Goal: Information Seeking & Learning: Learn about a topic

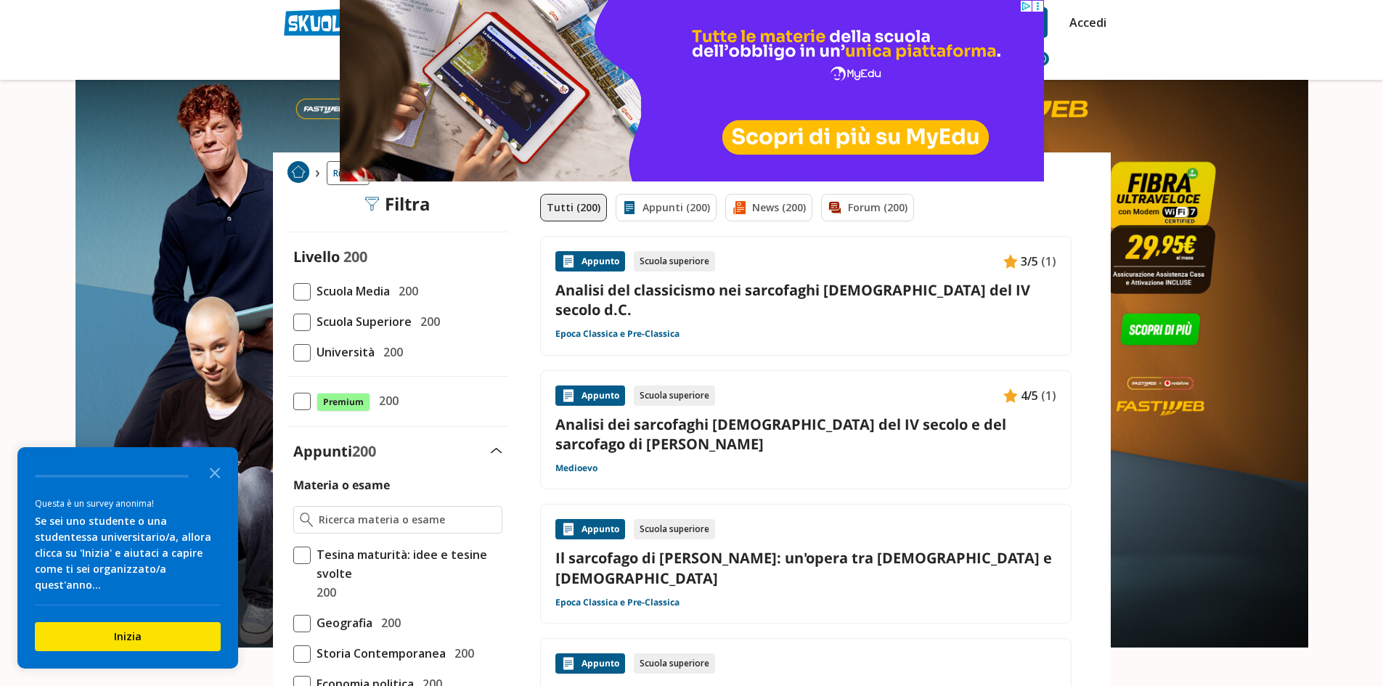
click at [300, 324] on span at bounding box center [301, 322] width 17 height 17
click at [293, 322] on input "Scuola Superiore 200" at bounding box center [293, 322] width 0 height 0
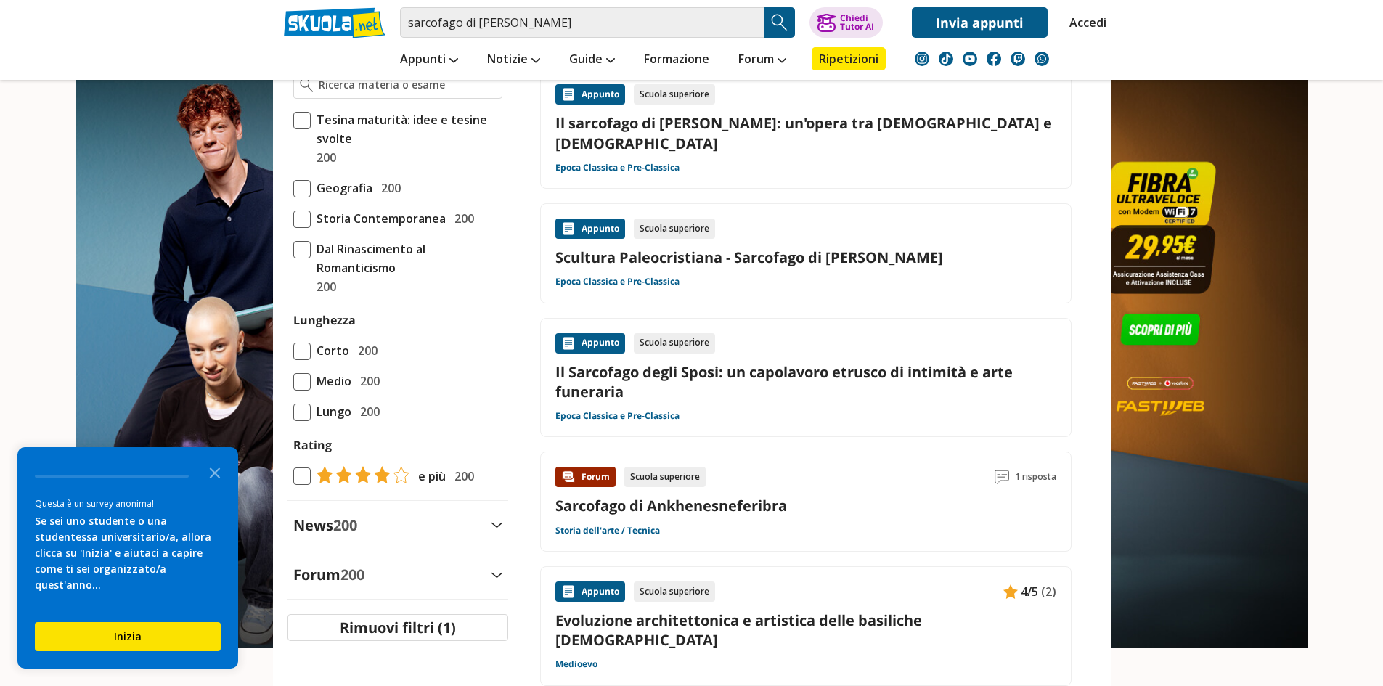
scroll to position [436, 0]
click at [303, 378] on span at bounding box center [301, 380] width 17 height 17
click at [293, 380] on input "Medio 200" at bounding box center [293, 380] width 0 height 0
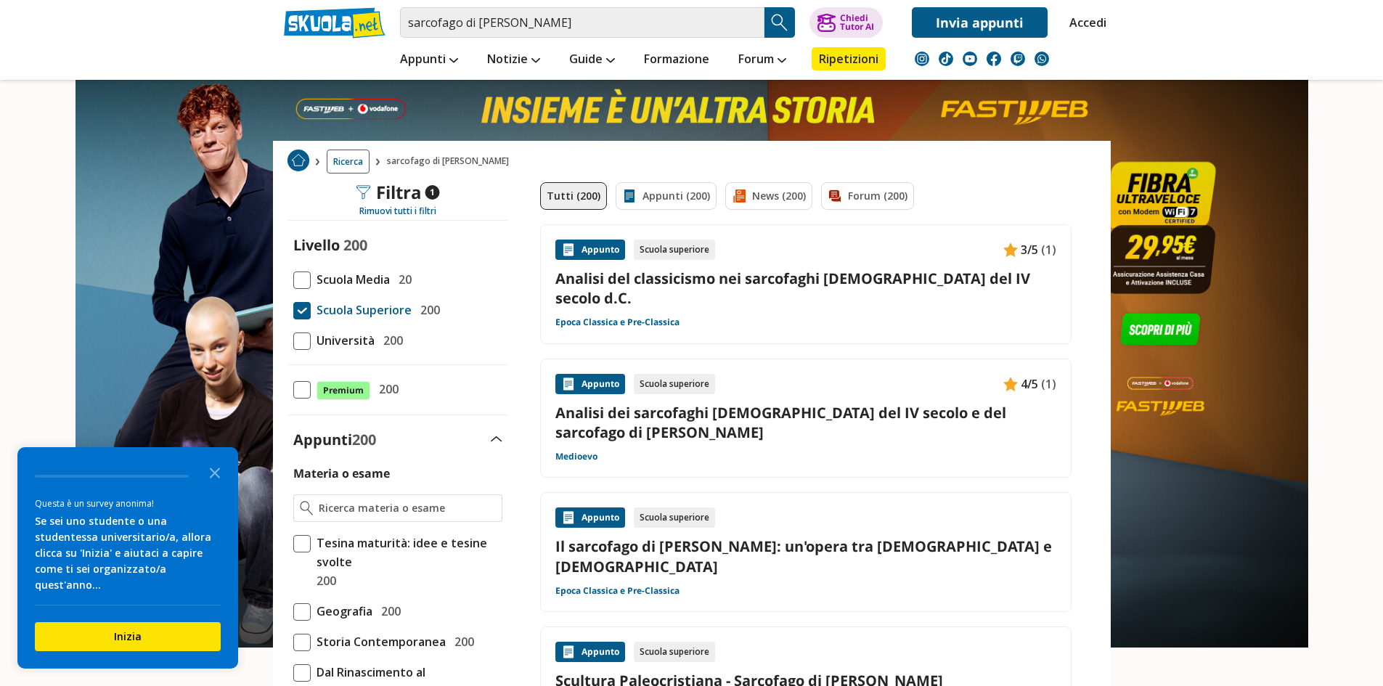
scroll to position [0, 0]
